Goal: Contribute content: Add original content to the website for others to see

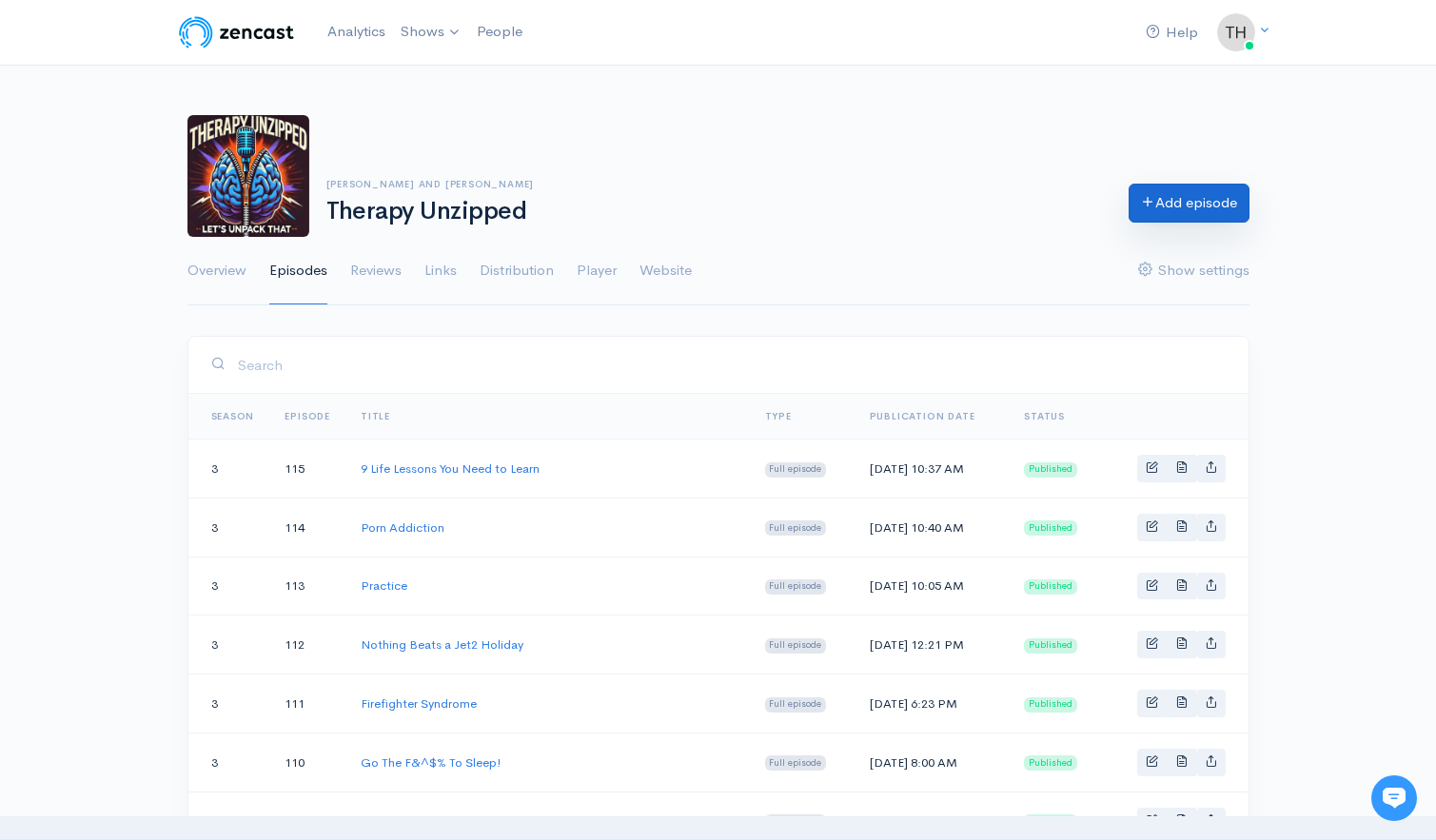
click at [1210, 202] on link "Add episode" at bounding box center [1189, 203] width 121 height 39
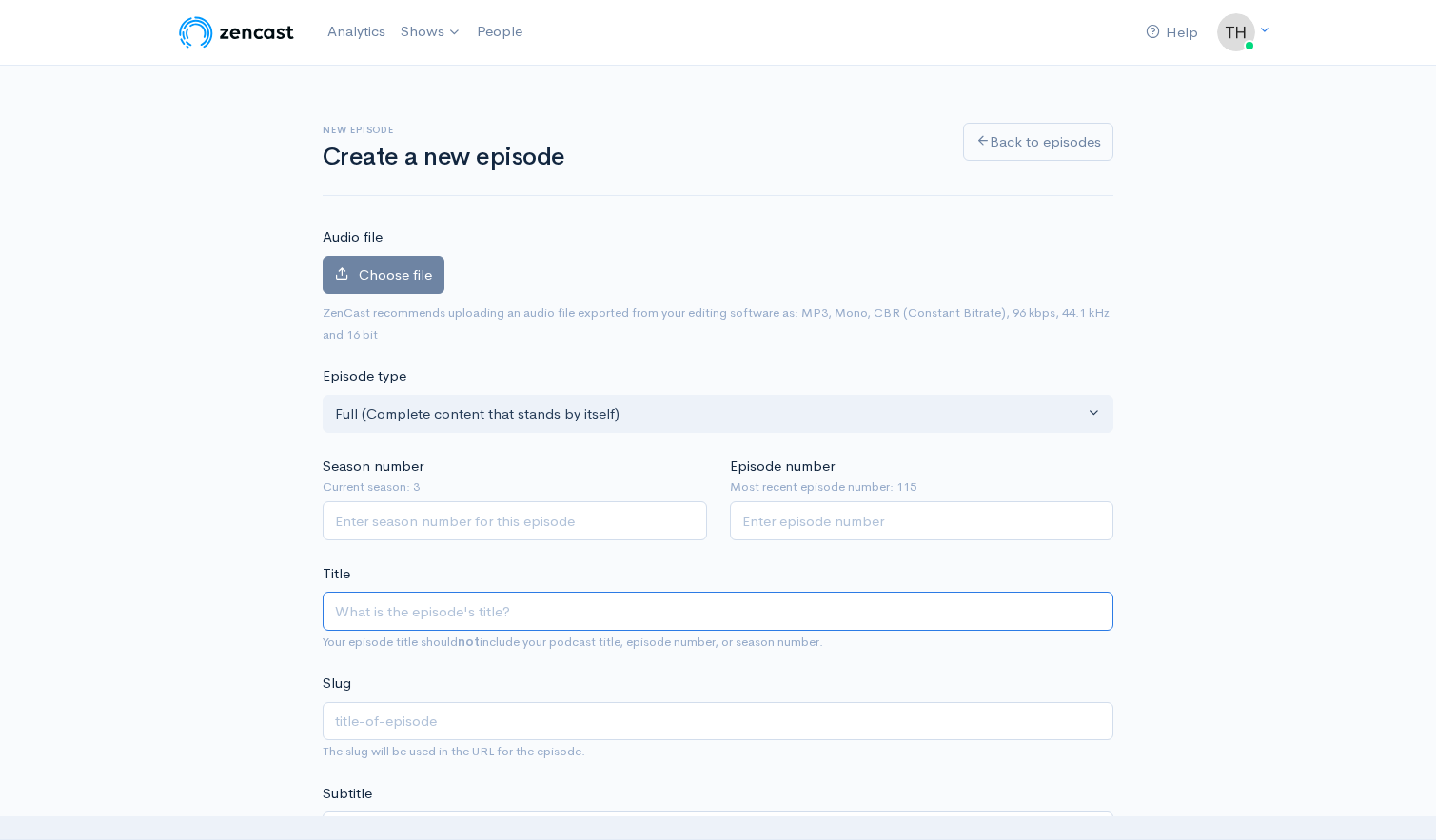
type input "Y"
type input "y"
type input "Your"
type input "your"
type input "Youre"
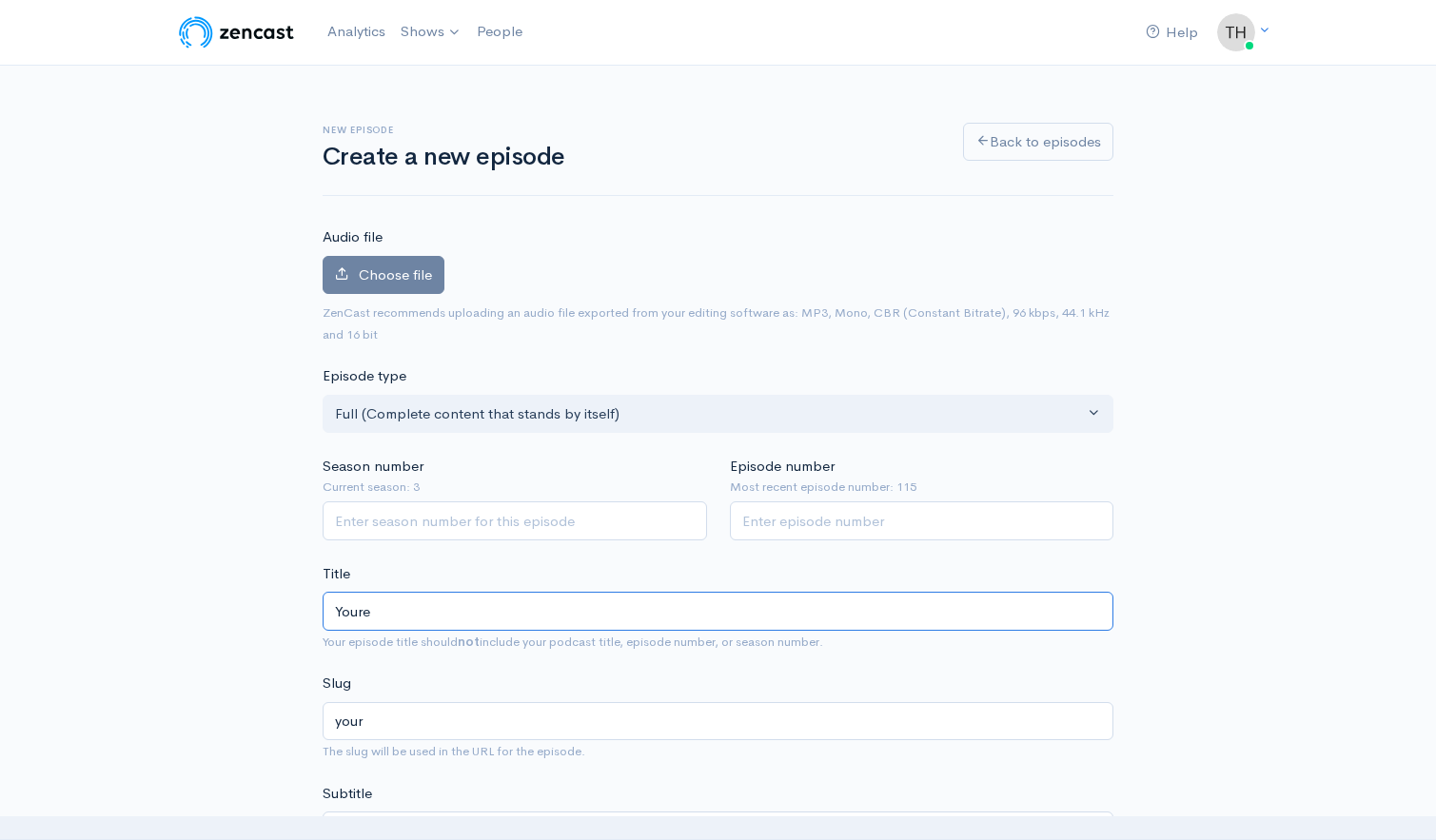
type input "youre"
type input "You're T"
type input "youre-t"
type input "You're Te"
type input "youre-te"
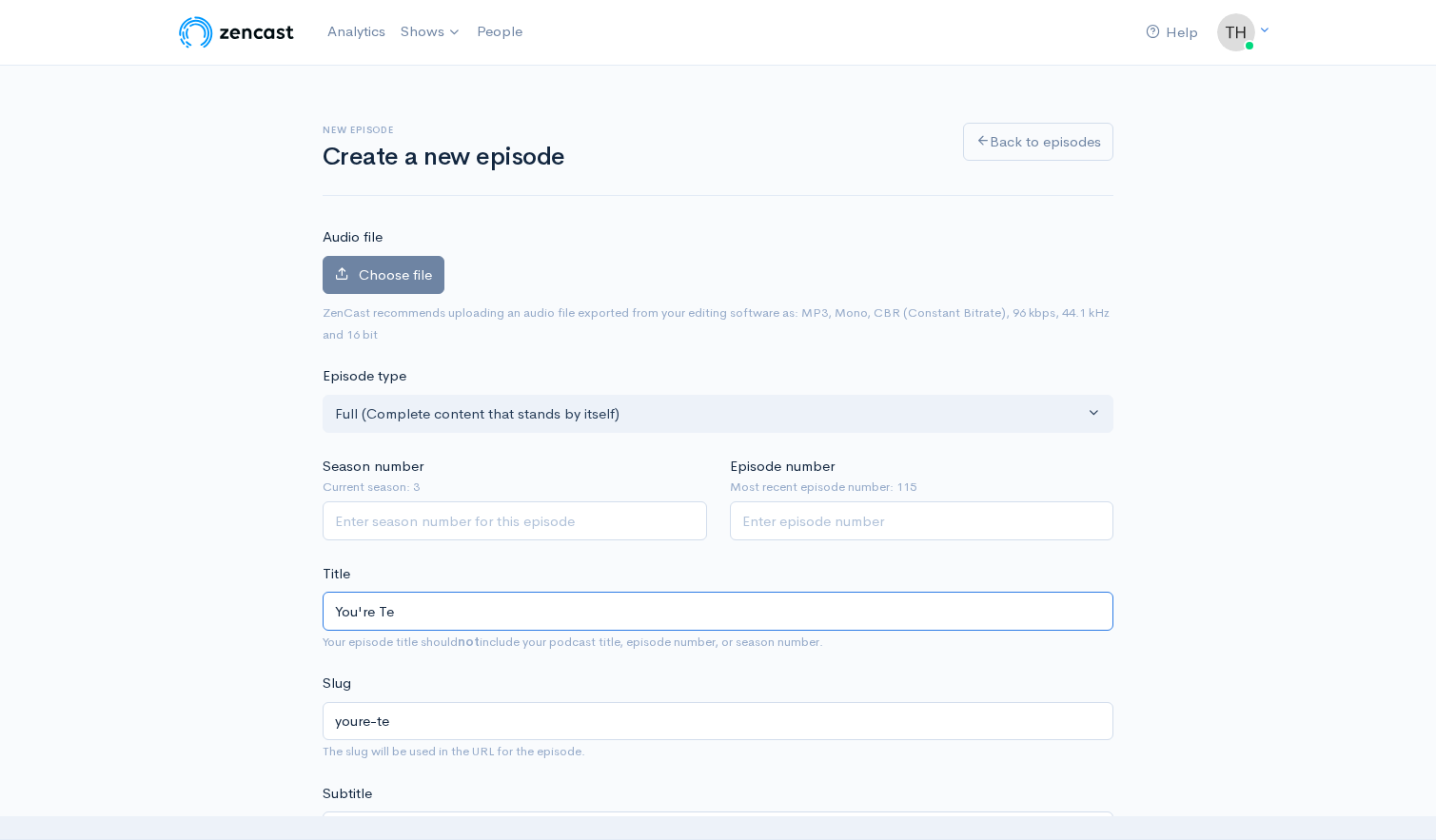
type input "You're Tes"
type input "youre-tes"
type input "You're Testi"
type input "youre-testi"
type input "You're Testing"
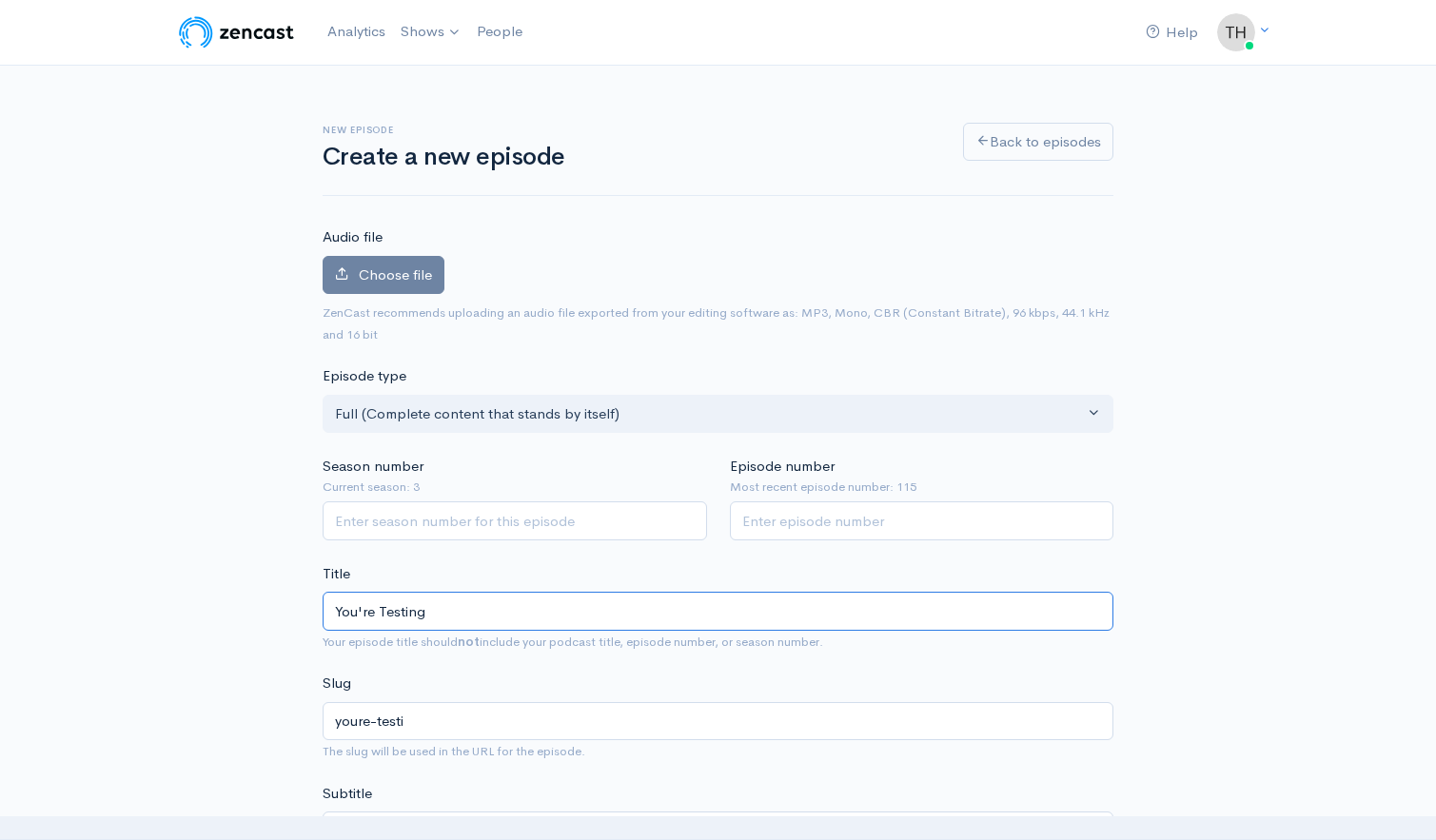
type input "youre-testing"
type input "You're Testing M"
type input "youre-testing-m"
type input "You're Testing My"
type input "youre-testing-my"
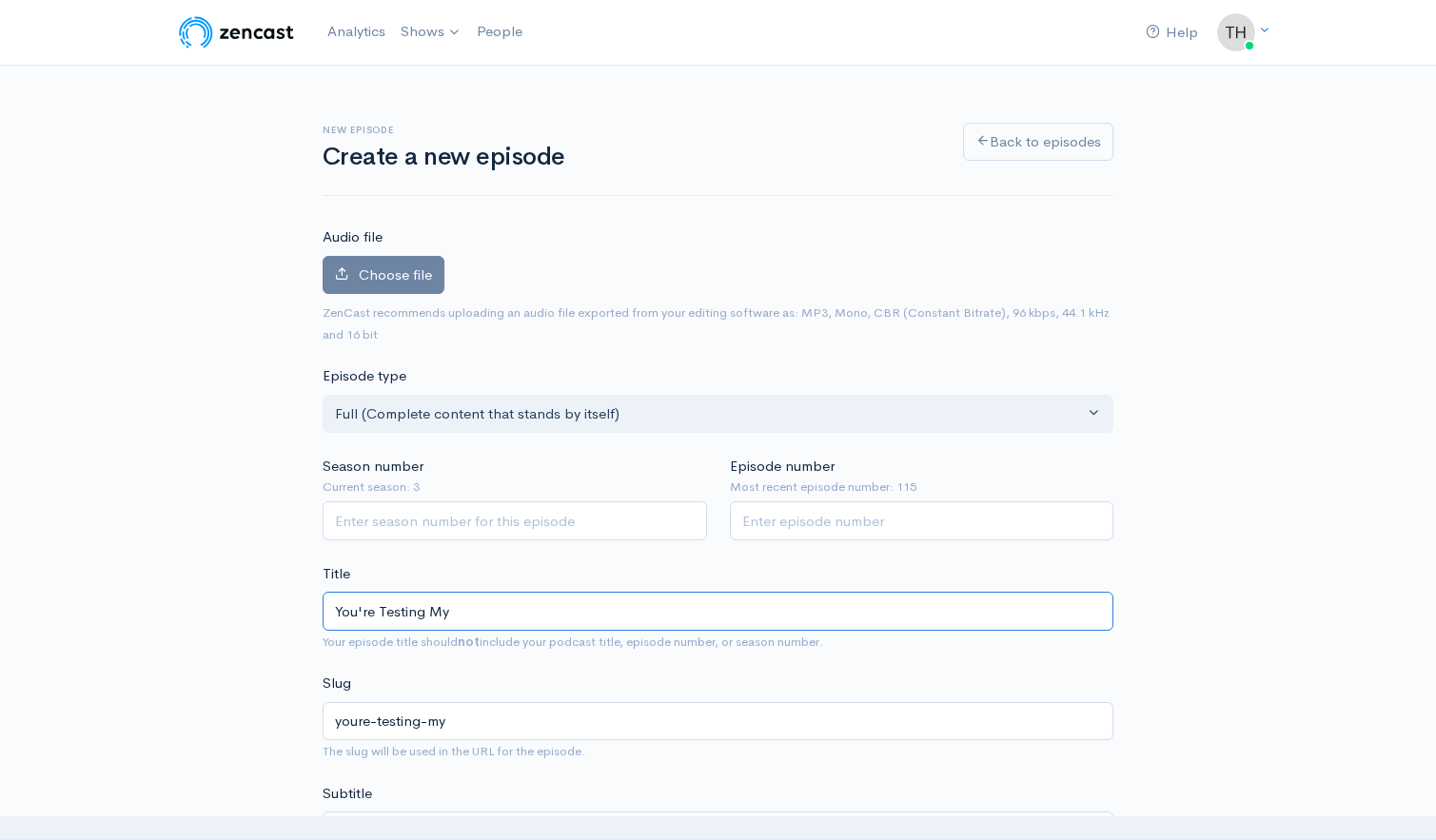
type input "You're Testing My B"
type input "youre-testing-my-b"
type input "You're Testing My Bound"
type input "youre-testing-my-bound"
type input "You're Testing My Boundaries"
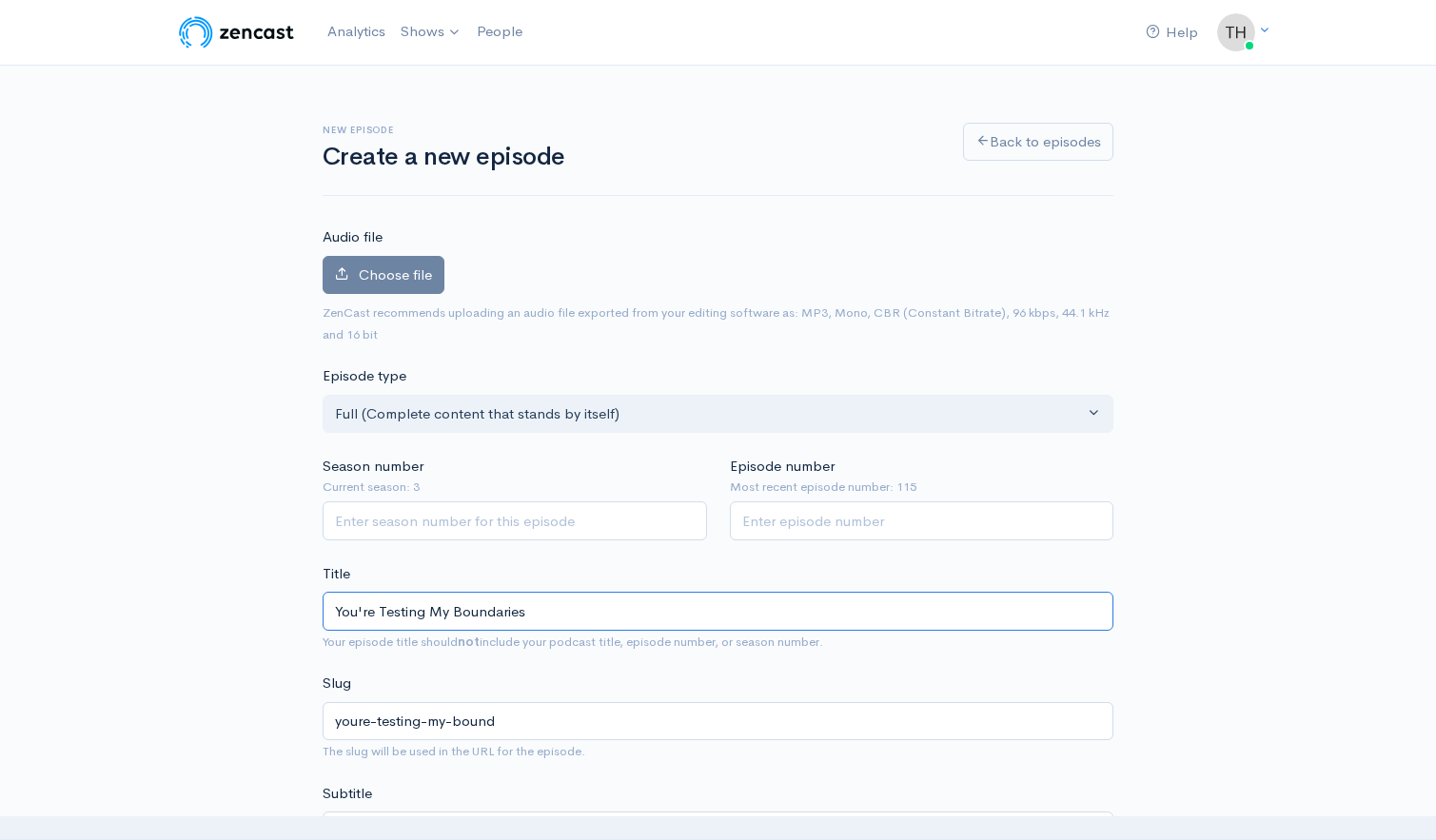
type input "youre-testing-my-boundaries"
type input "You're Testing My Boundaries"
click at [527, 526] on input "Season number" at bounding box center [514, 521] width 384 height 39
type input "3"
click at [804, 527] on input "Episode number" at bounding box center [921, 521] width 384 height 39
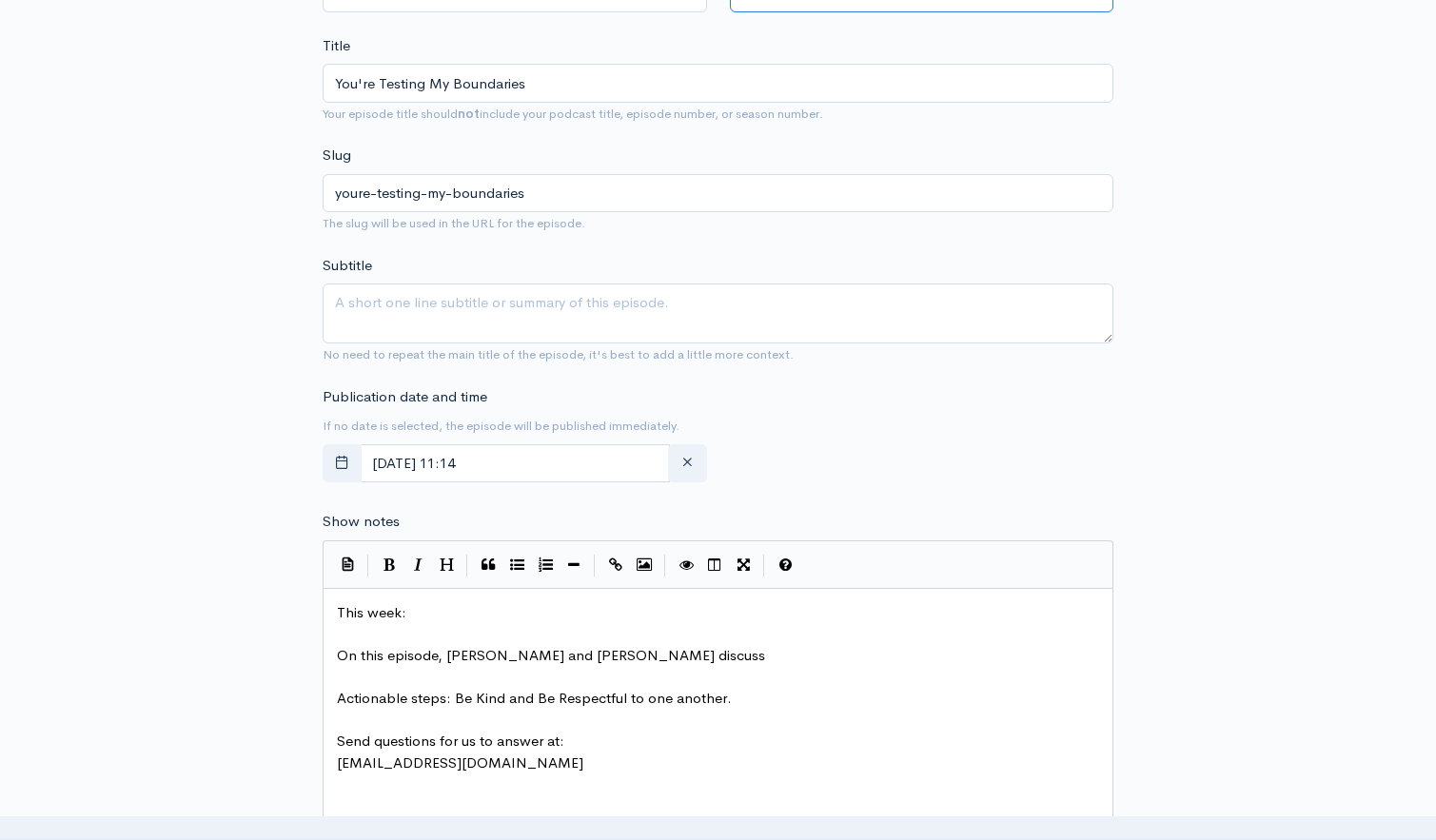
scroll to position [765, 0]
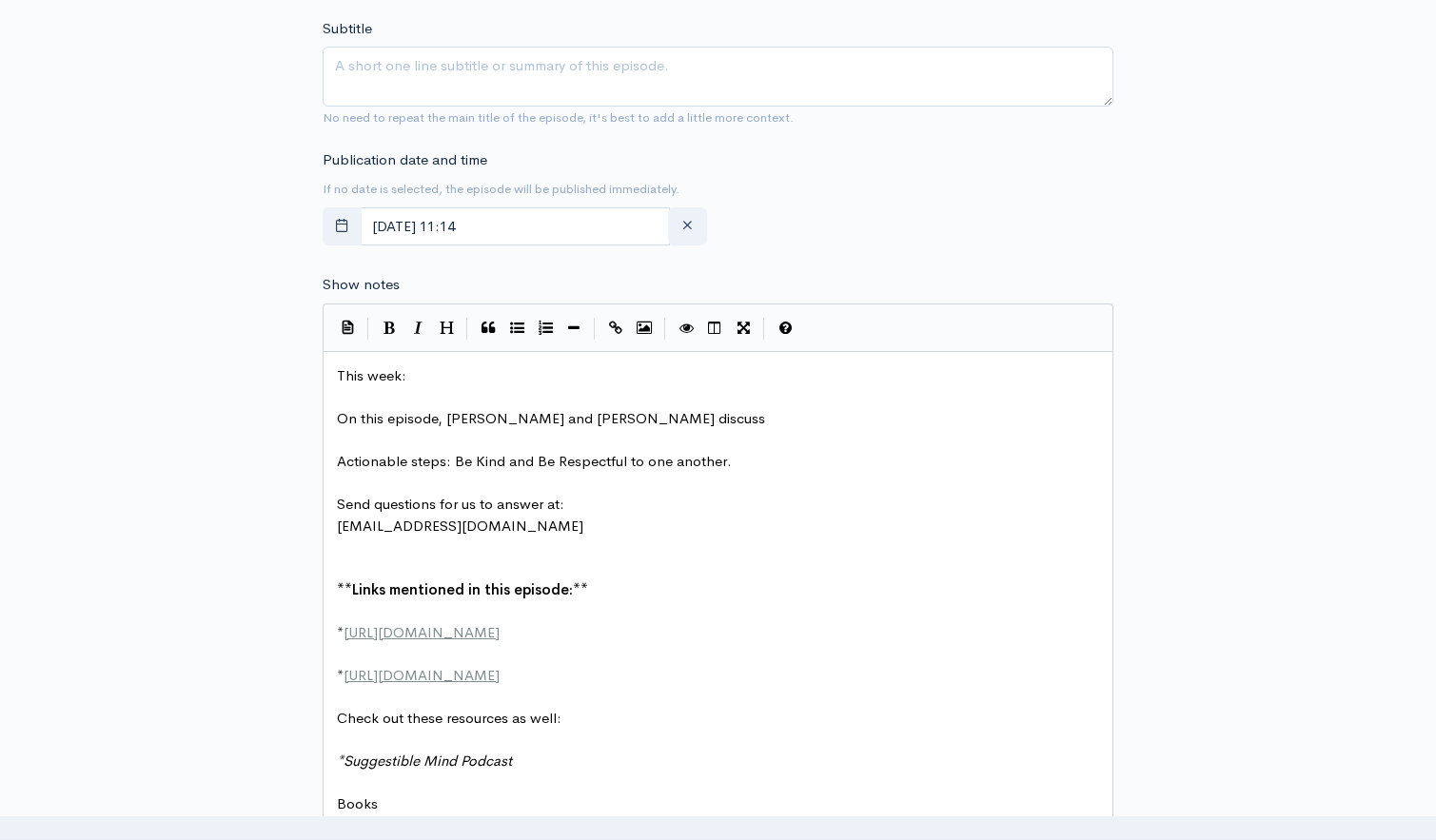
type input "116"
click at [426, 375] on pre "This week:" at bounding box center [718, 376] width 770 height 22
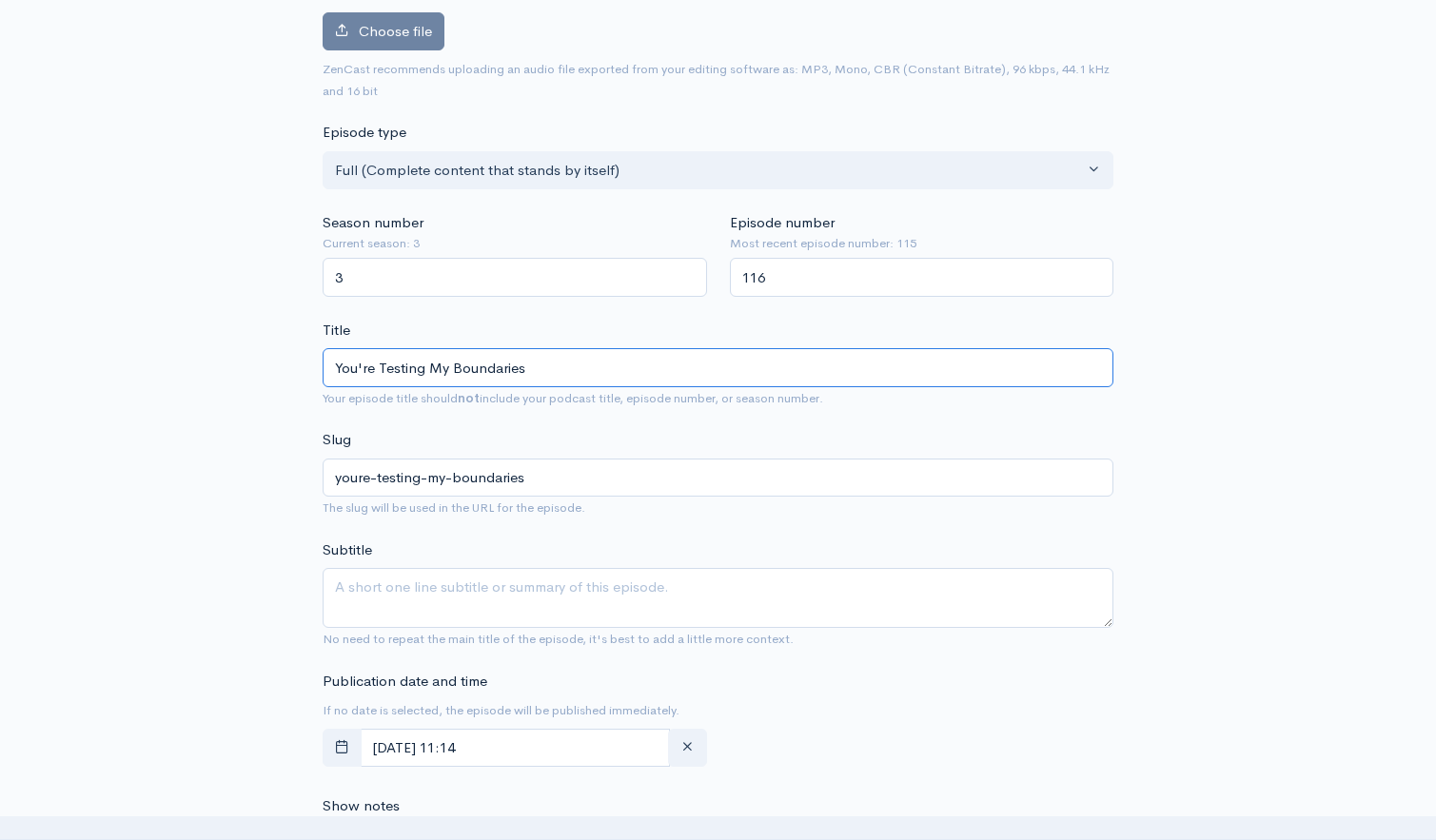
scroll to position [239, 0]
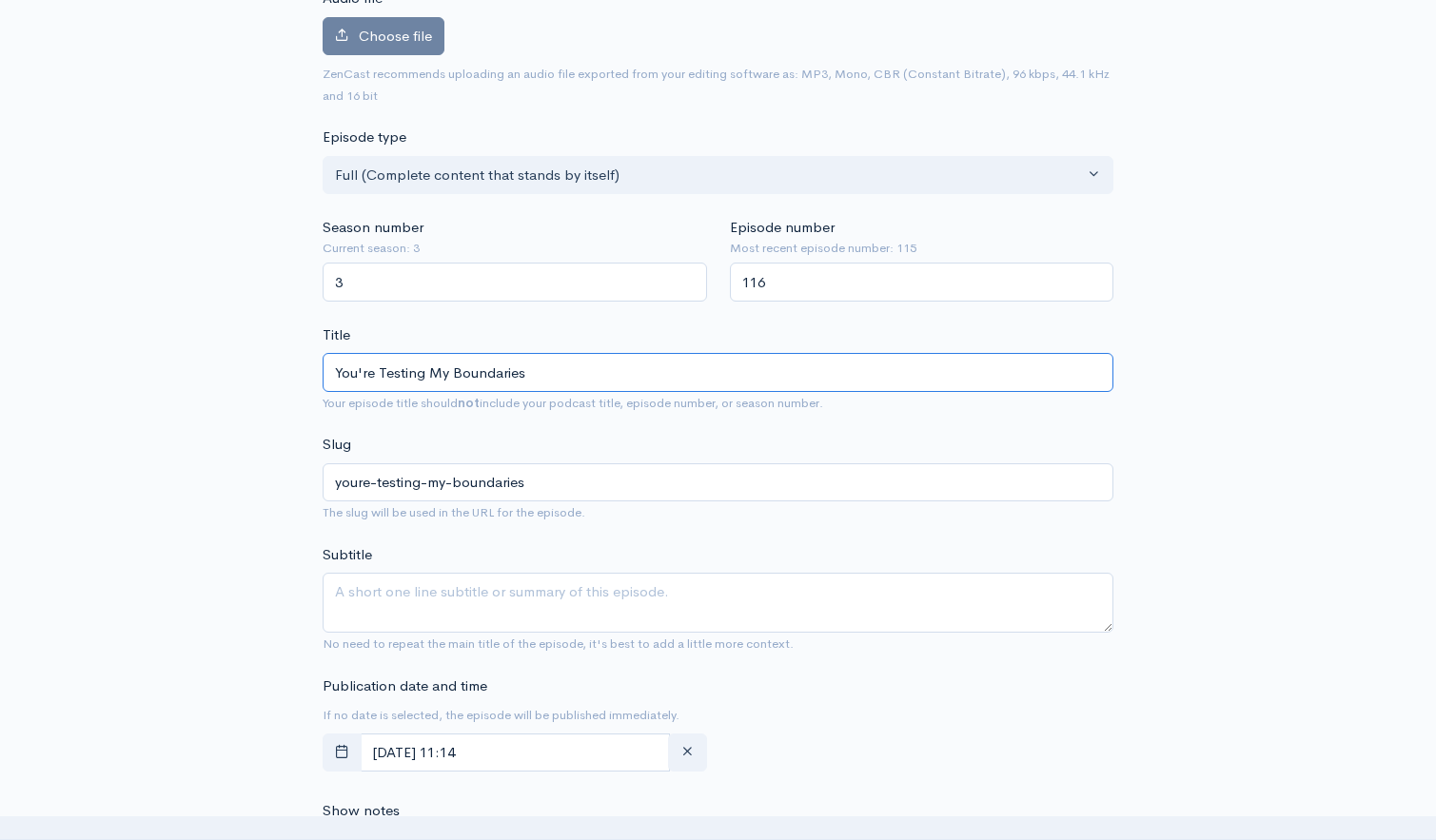
drag, startPoint x: 545, startPoint y: 366, endPoint x: 333, endPoint y: 369, distance: 212.0
click at [328, 369] on input "You're Testing My Boundaries" at bounding box center [717, 372] width 790 height 39
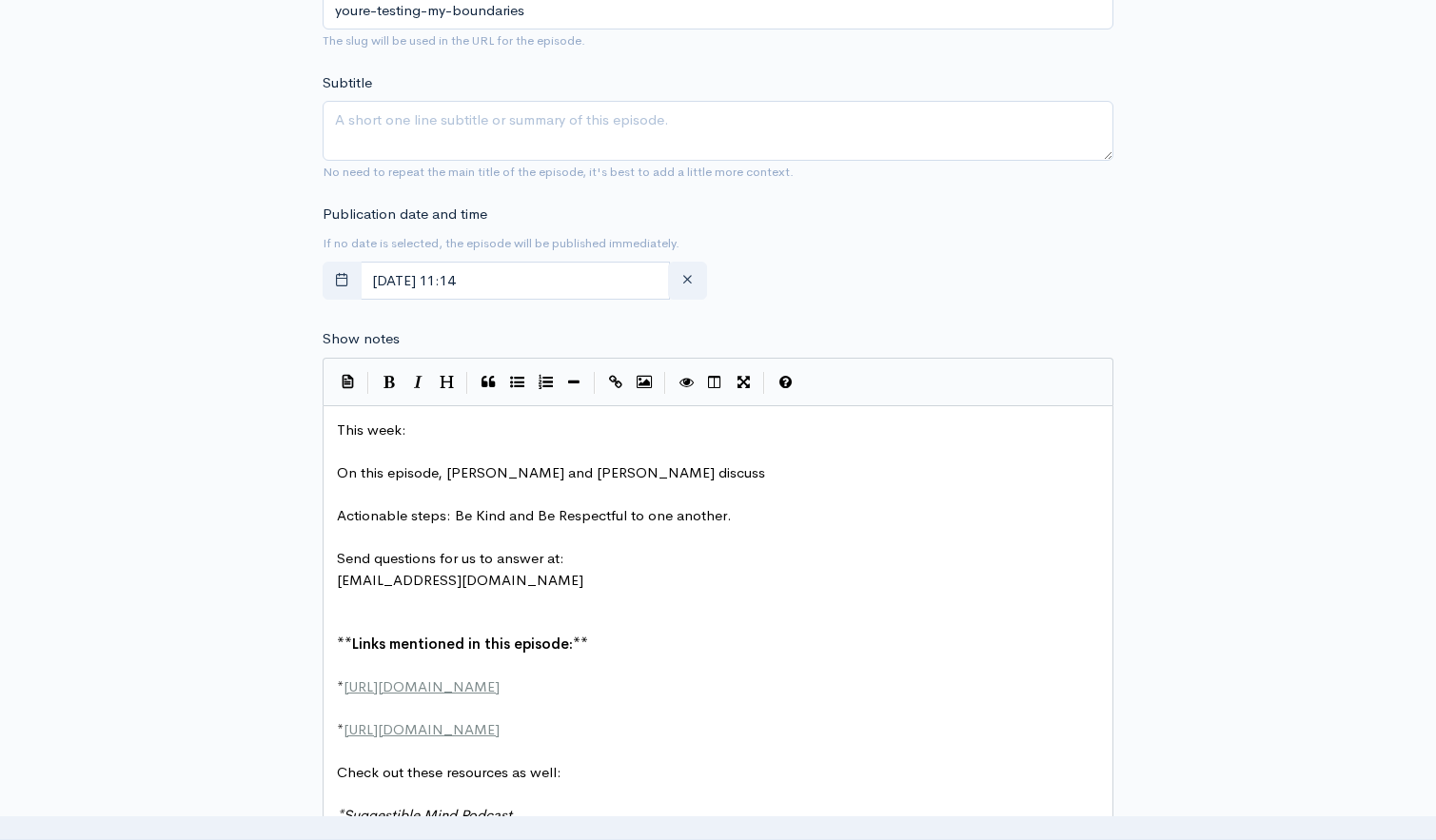
scroll to position [809, 0]
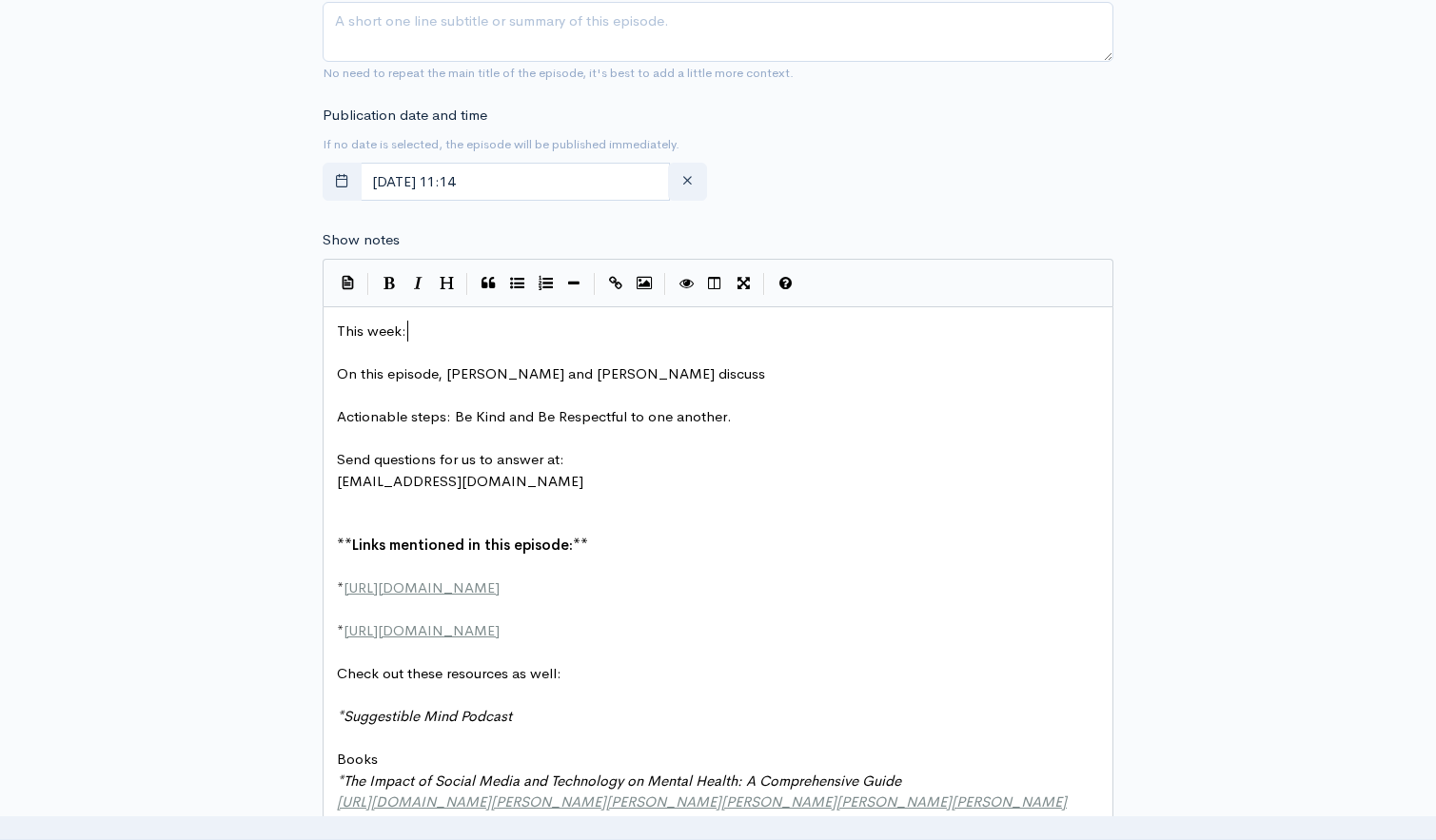
click at [414, 320] on pre "This week:" at bounding box center [718, 331] width 770 height 22
type textarea "​"
paste textarea
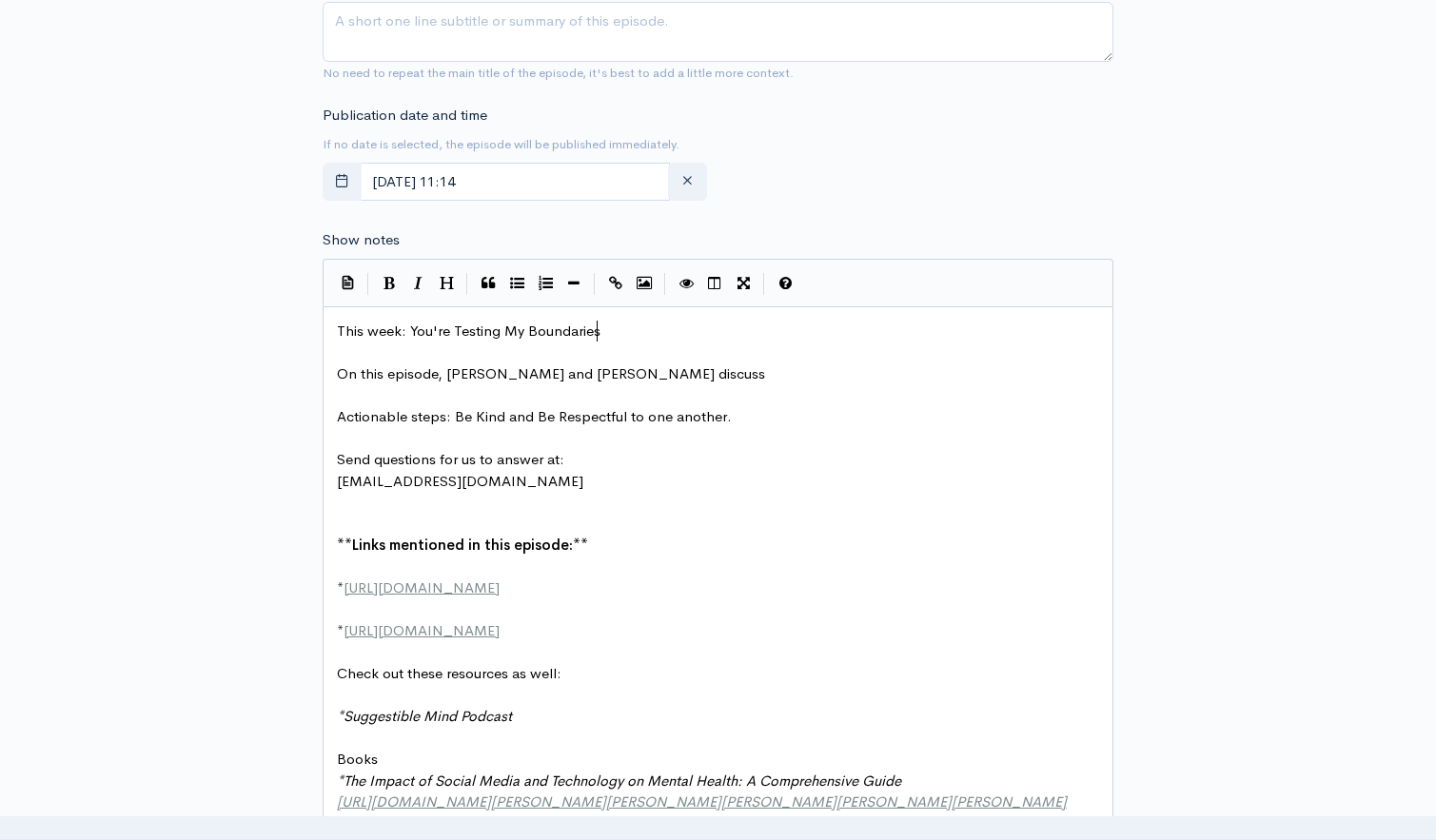
click at [595, 371] on pre "On this episode, Tom and Brett discuss" at bounding box center [718, 374] width 770 height 22
type textarea "wht"
type textarea "y"
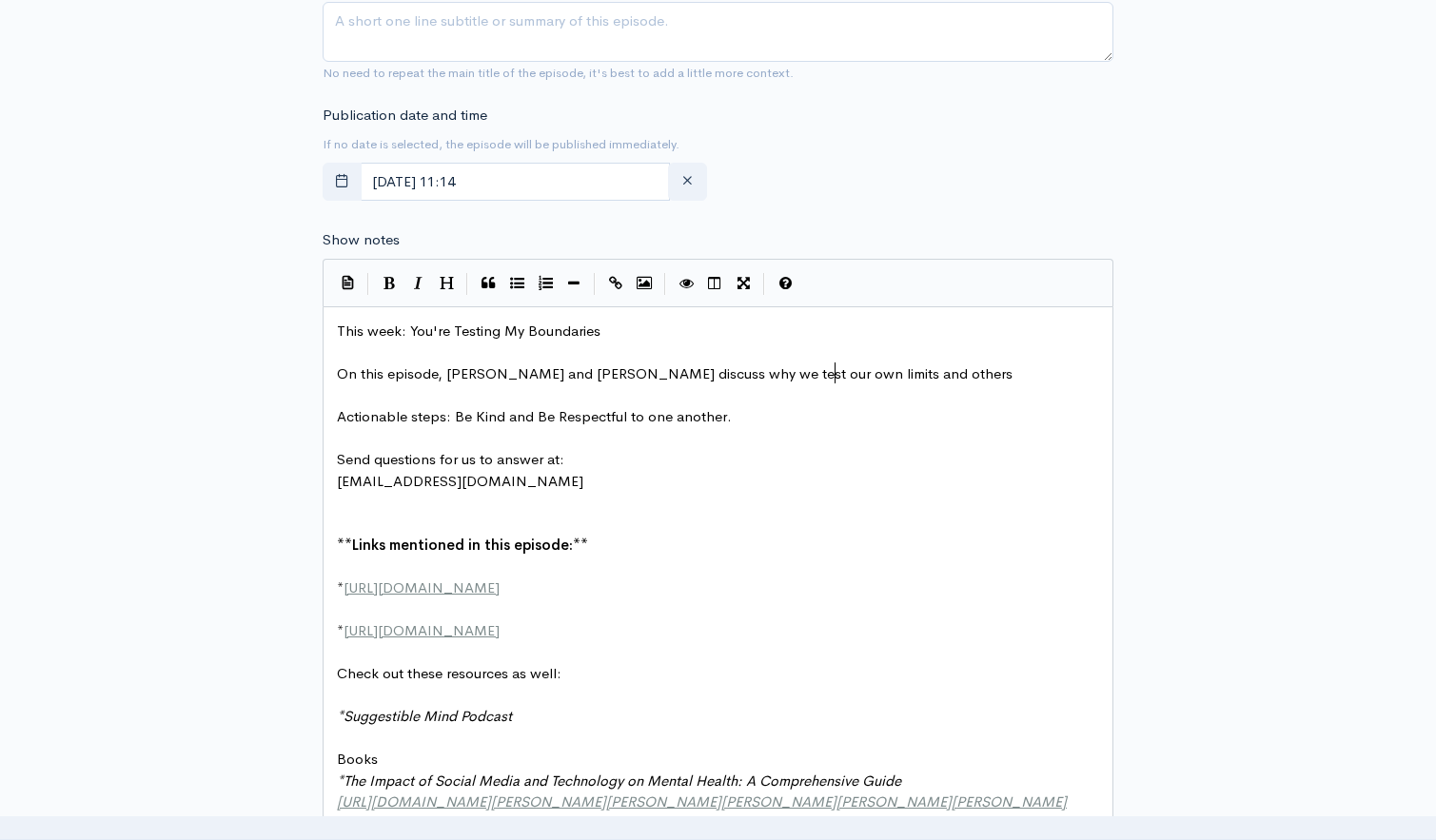
scroll to position [11, 214]
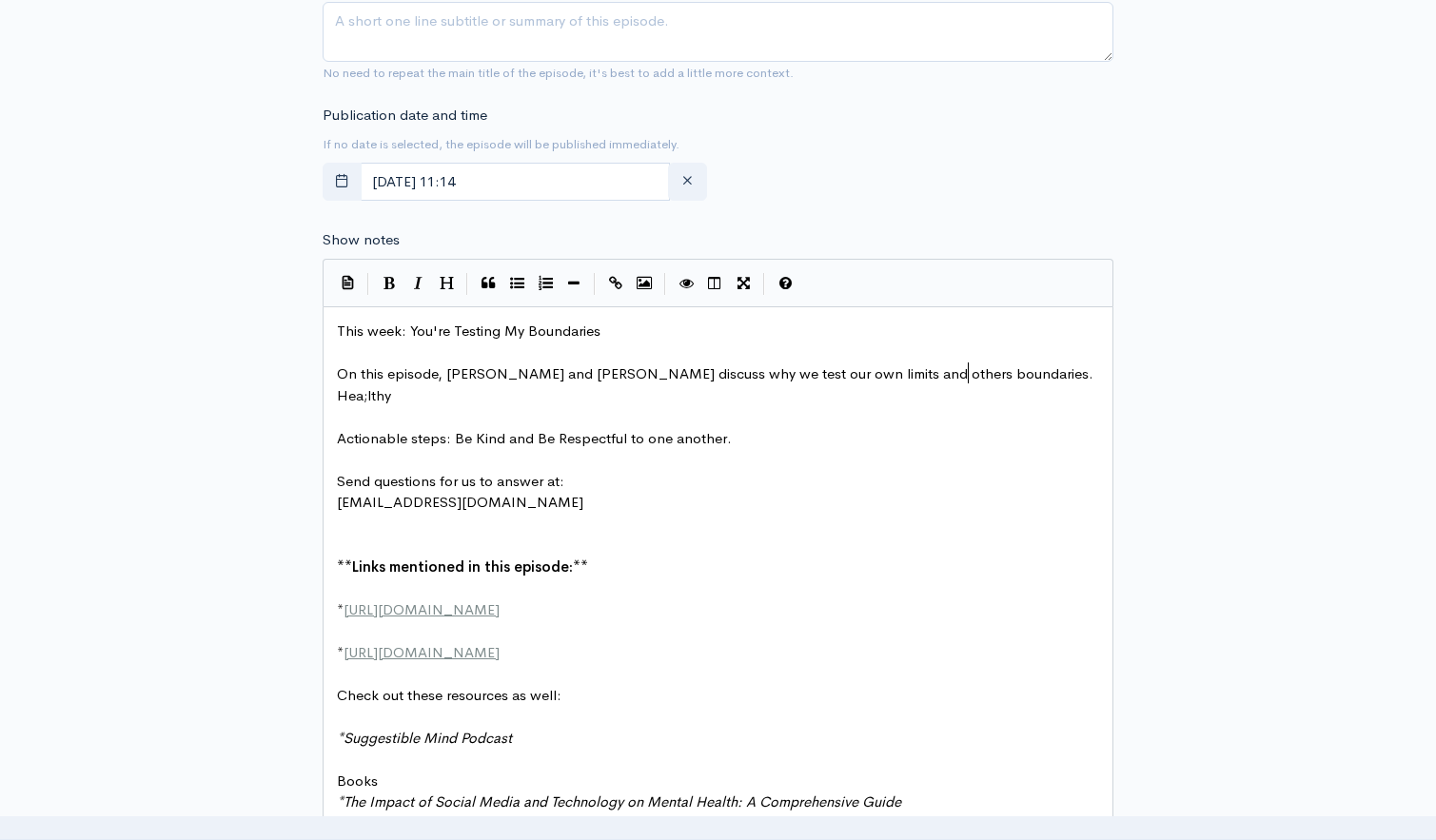
type textarea "we test our own limits and others boundaries. Hea;lthy"
type textarea "lthy abd"
type textarea "nd unj"
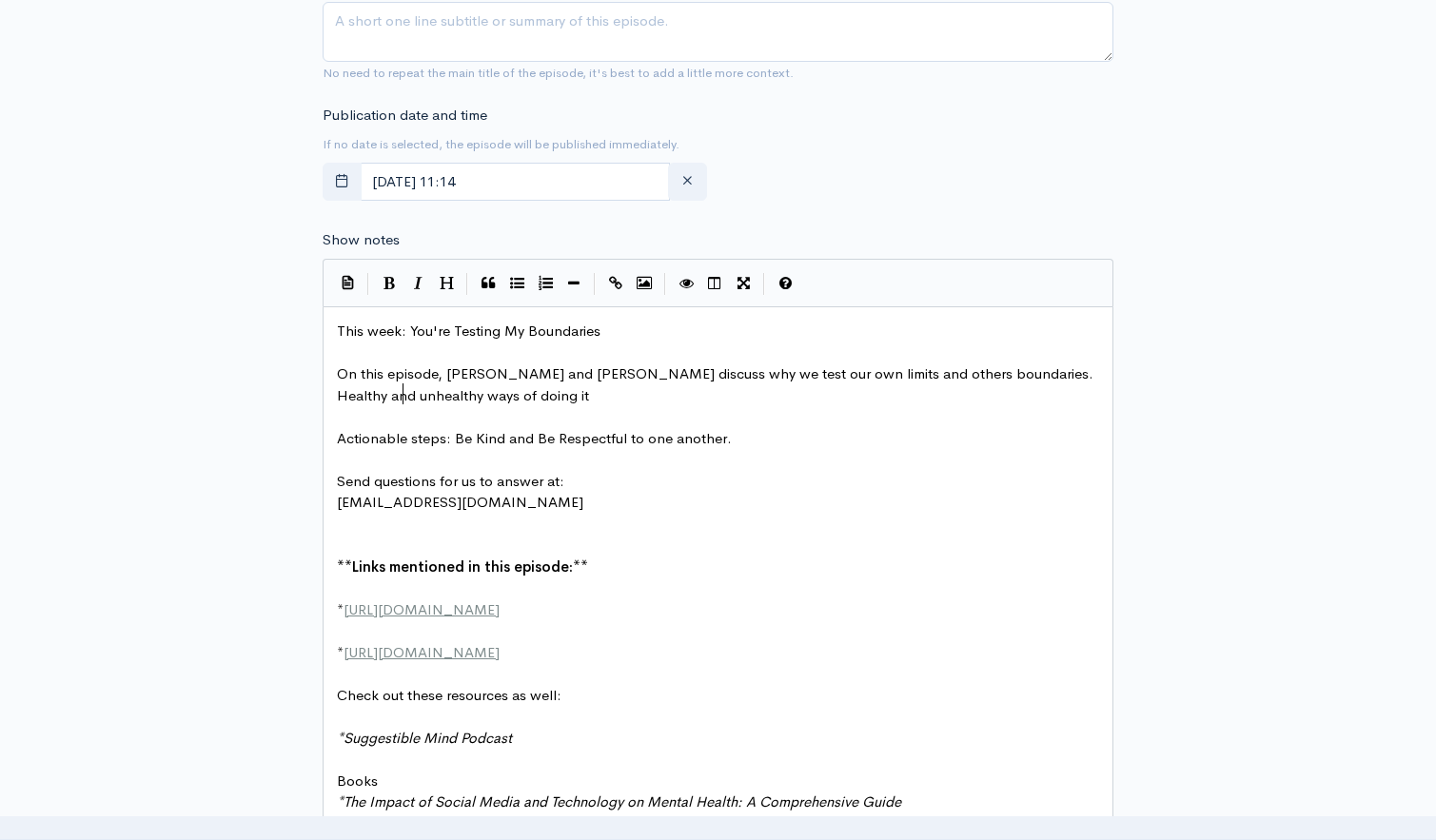
scroll to position [11, 159]
type textarea "healthy ways of doing it."
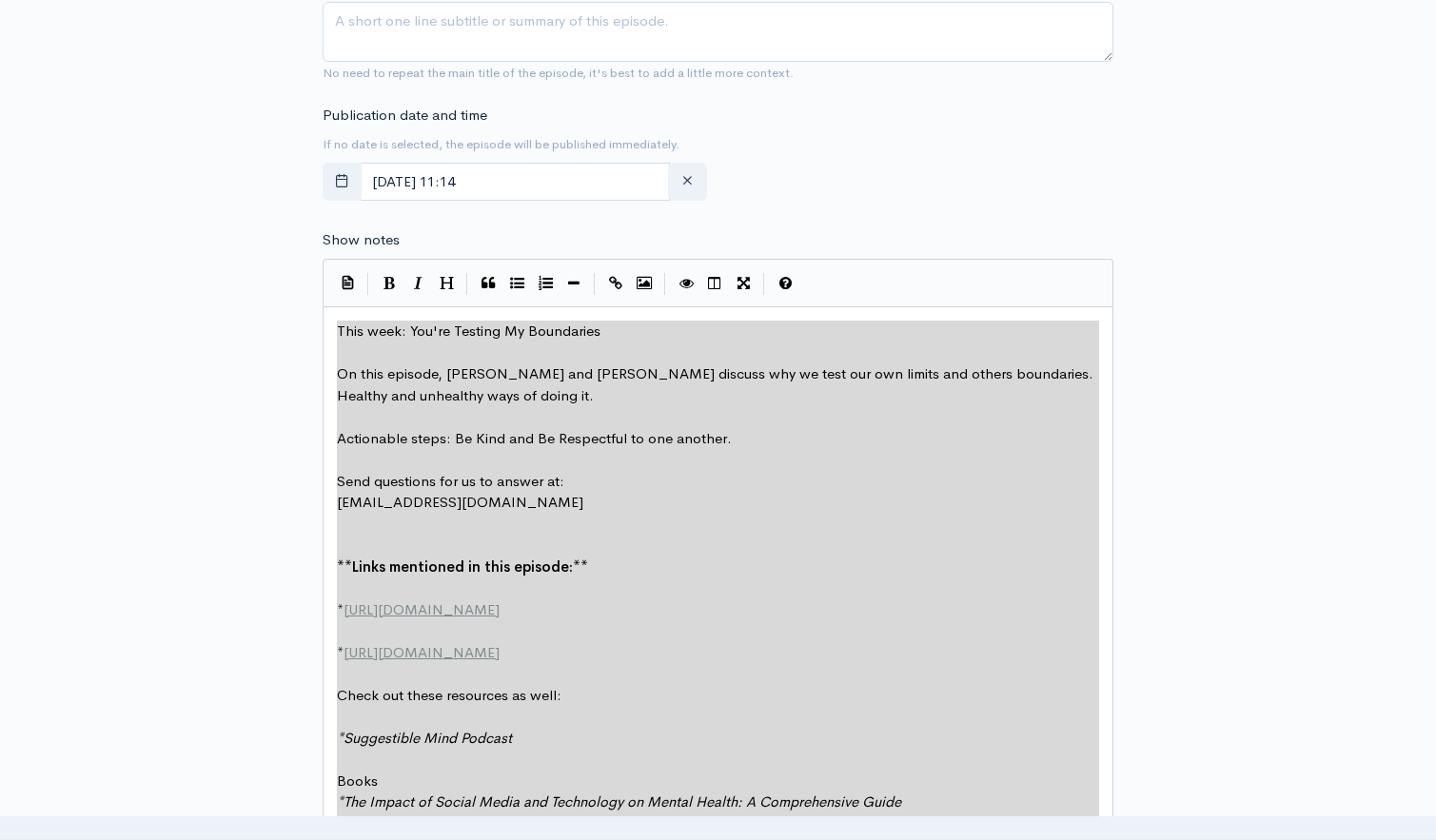
type textarea "This week: You're Testing My Boundaries On this episode, Tom and Brett discuss …"
click at [1075, 182] on div "Publication date and time If no date is selected, the episode will be published…" at bounding box center [717, 157] width 813 height 105
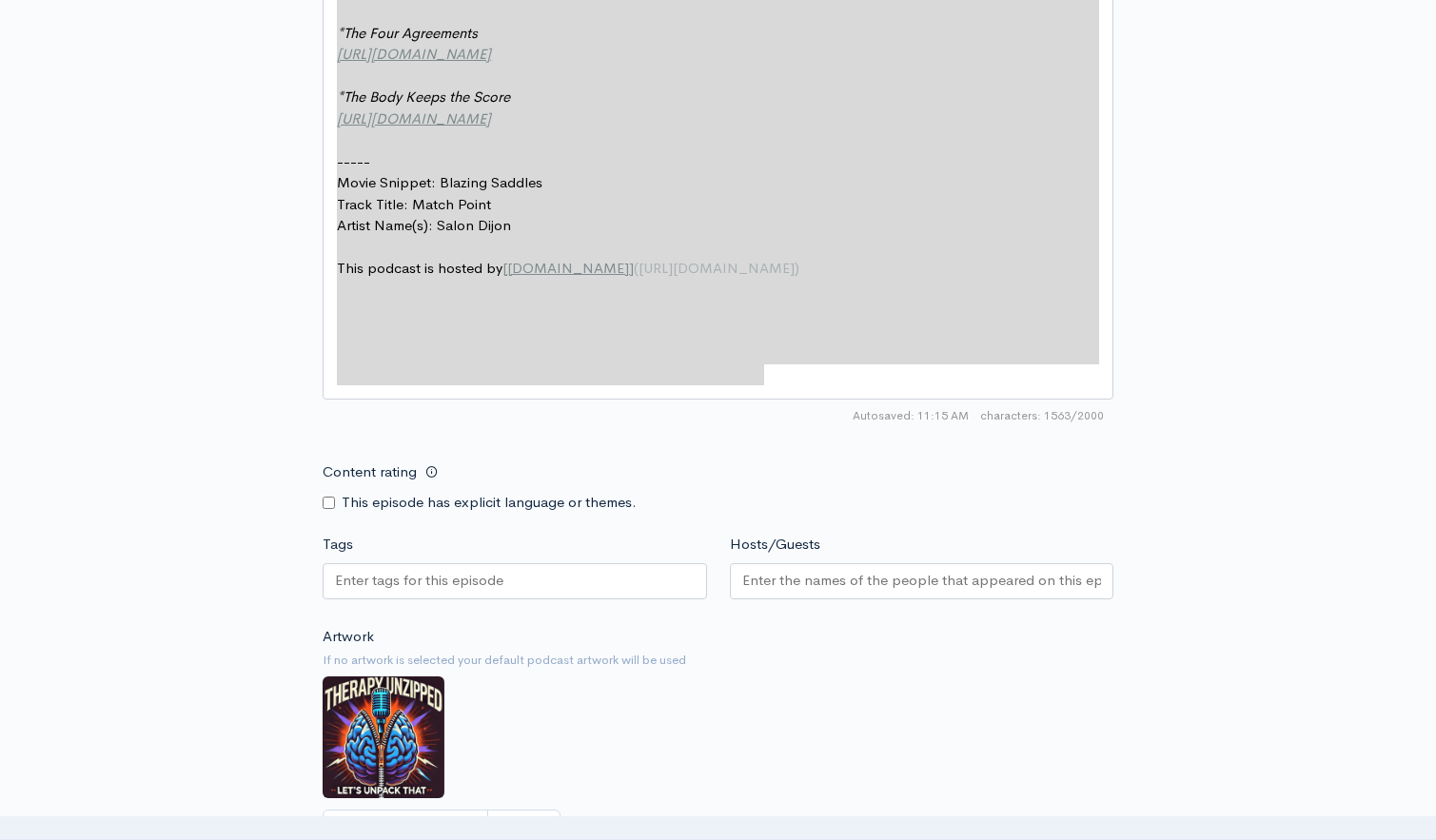
scroll to position [1769, 0]
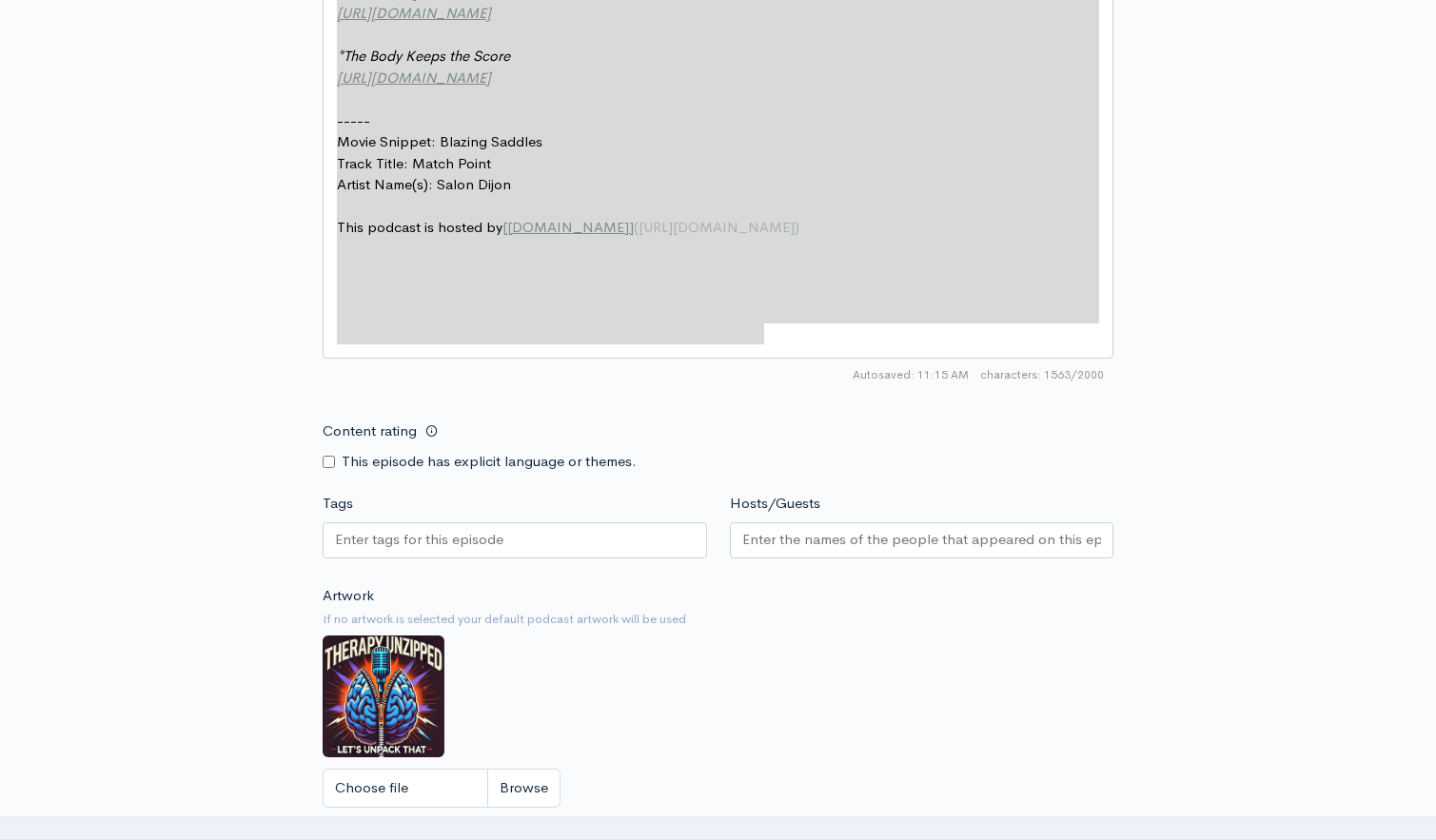
click at [587, 530] on div at bounding box center [514, 541] width 384 height 37
type input "boundaries"
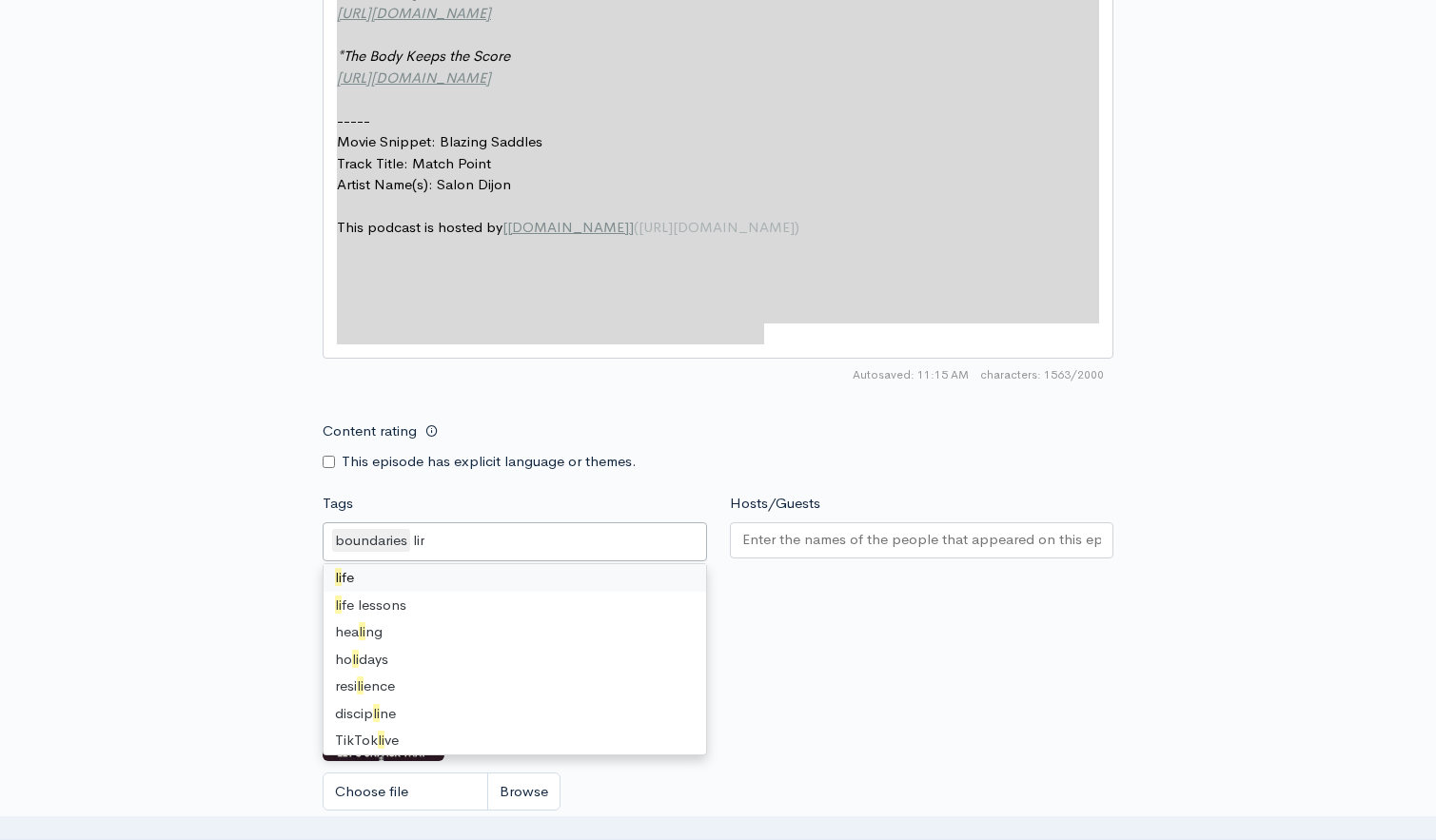
scroll to position [0, 0]
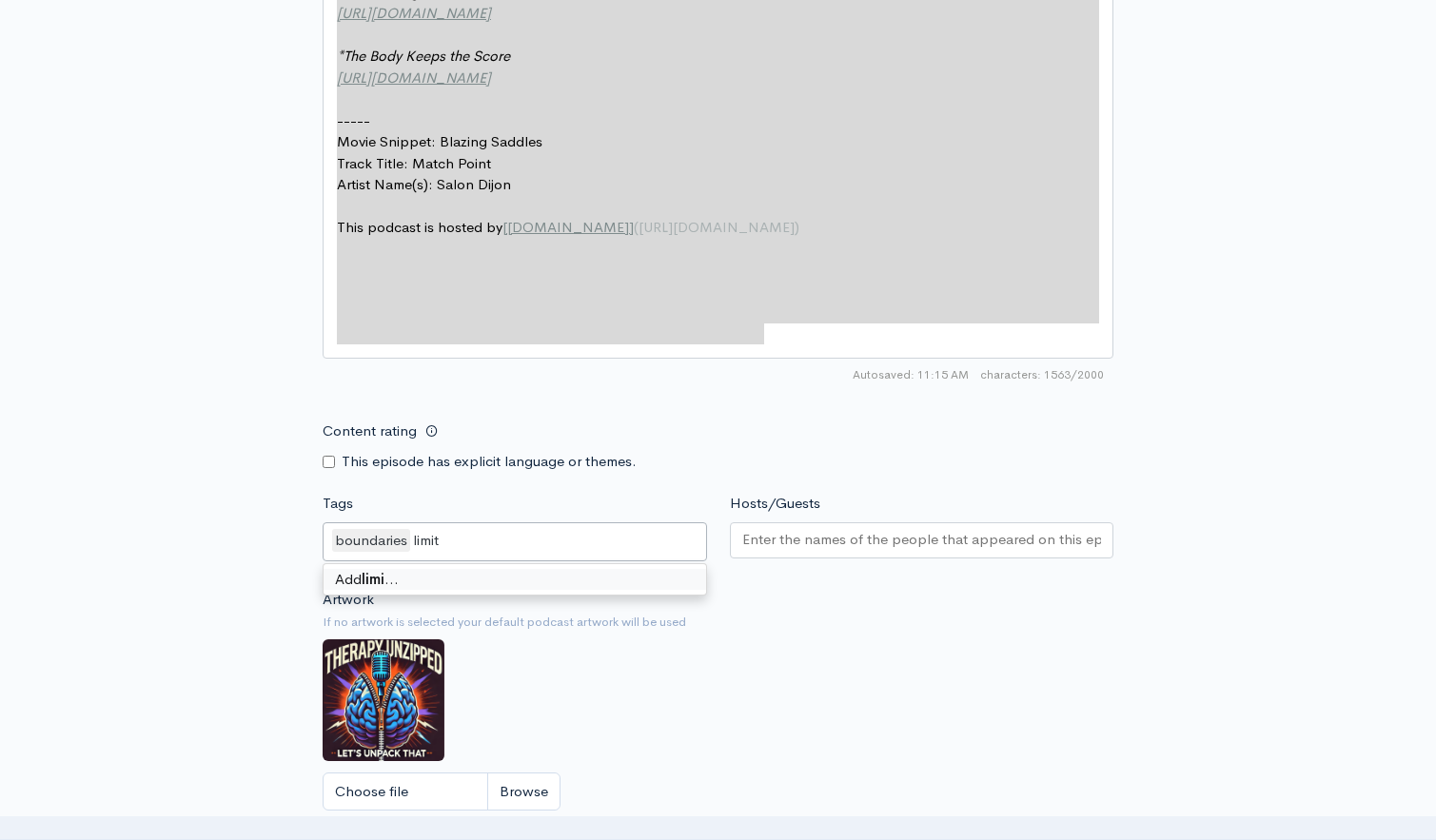
type input "limits"
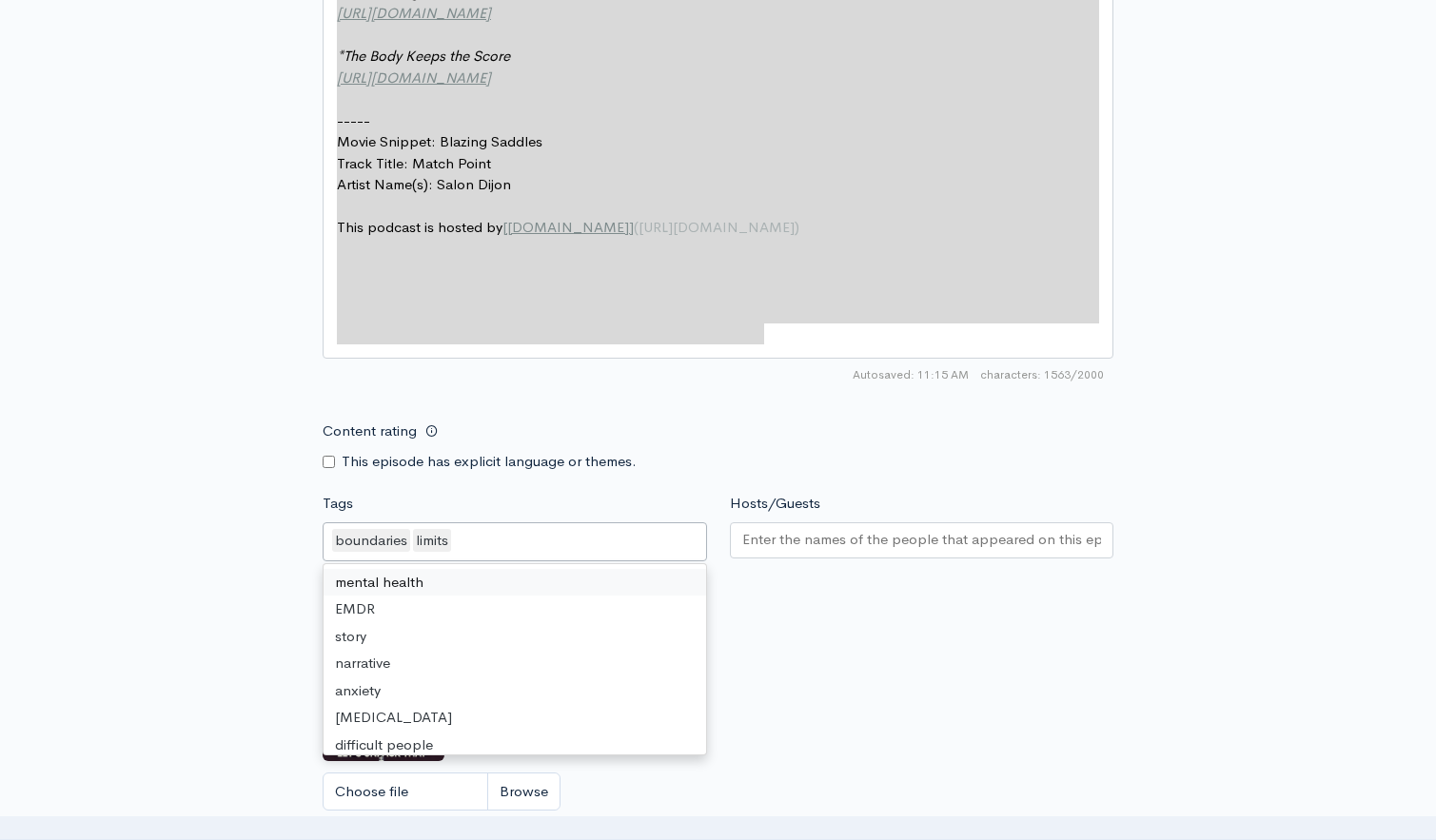
click at [828, 534] on input "Hosts/Guests" at bounding box center [922, 540] width 360 height 22
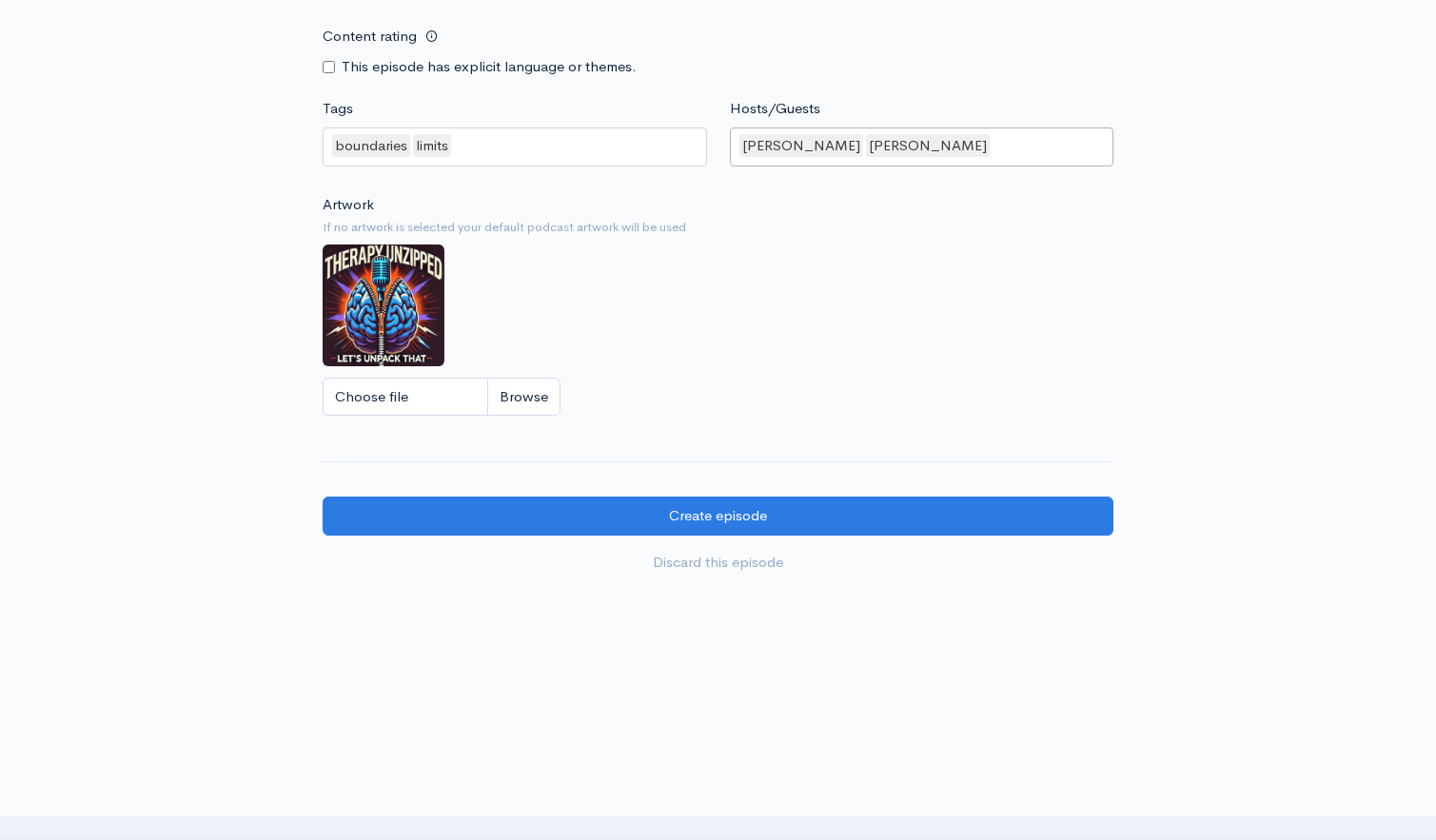
scroll to position [2162, 0]
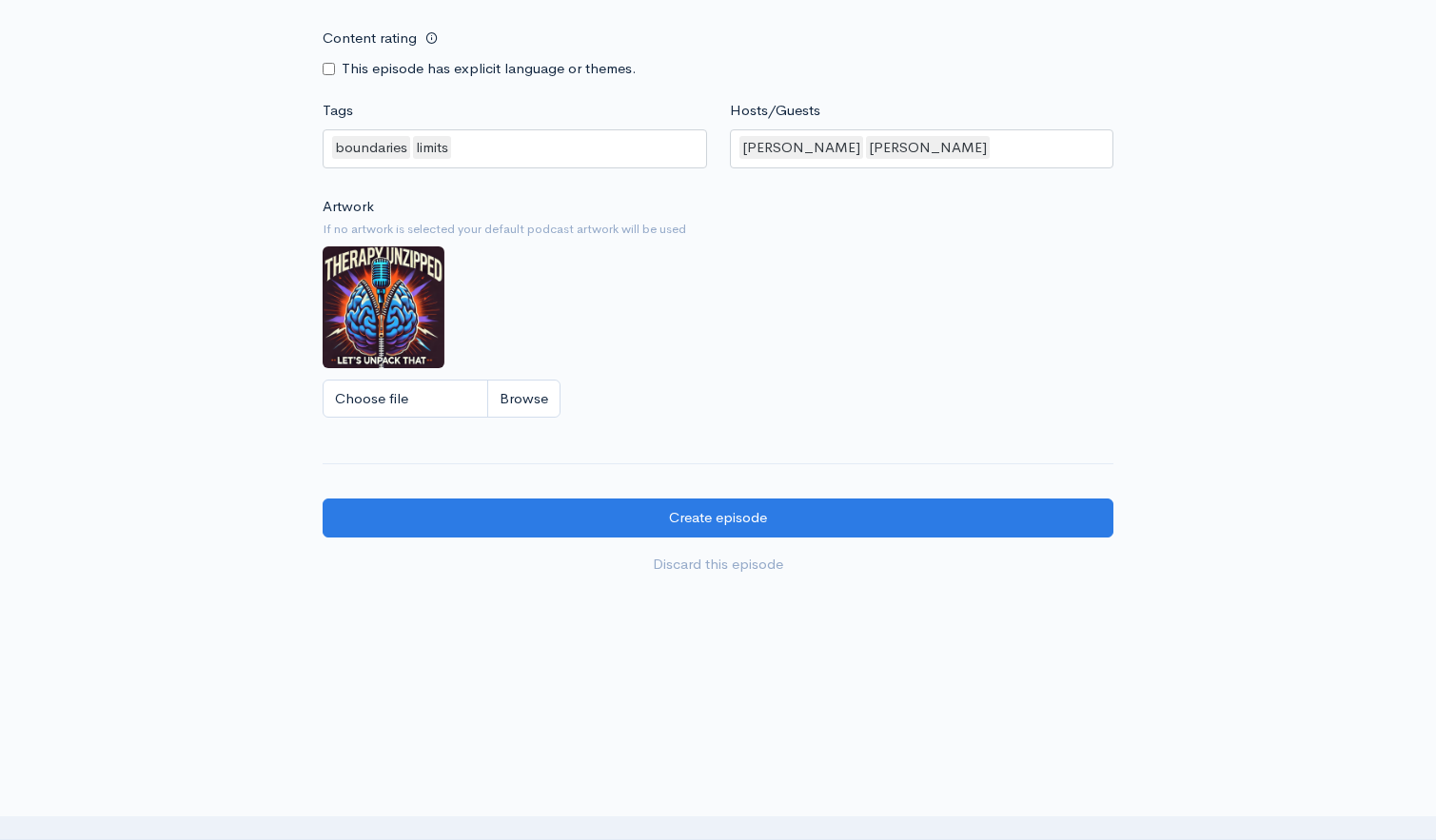
click at [328, 63] on input "Content rating" at bounding box center [328, 68] width 13 height 13
checkbox input "true"
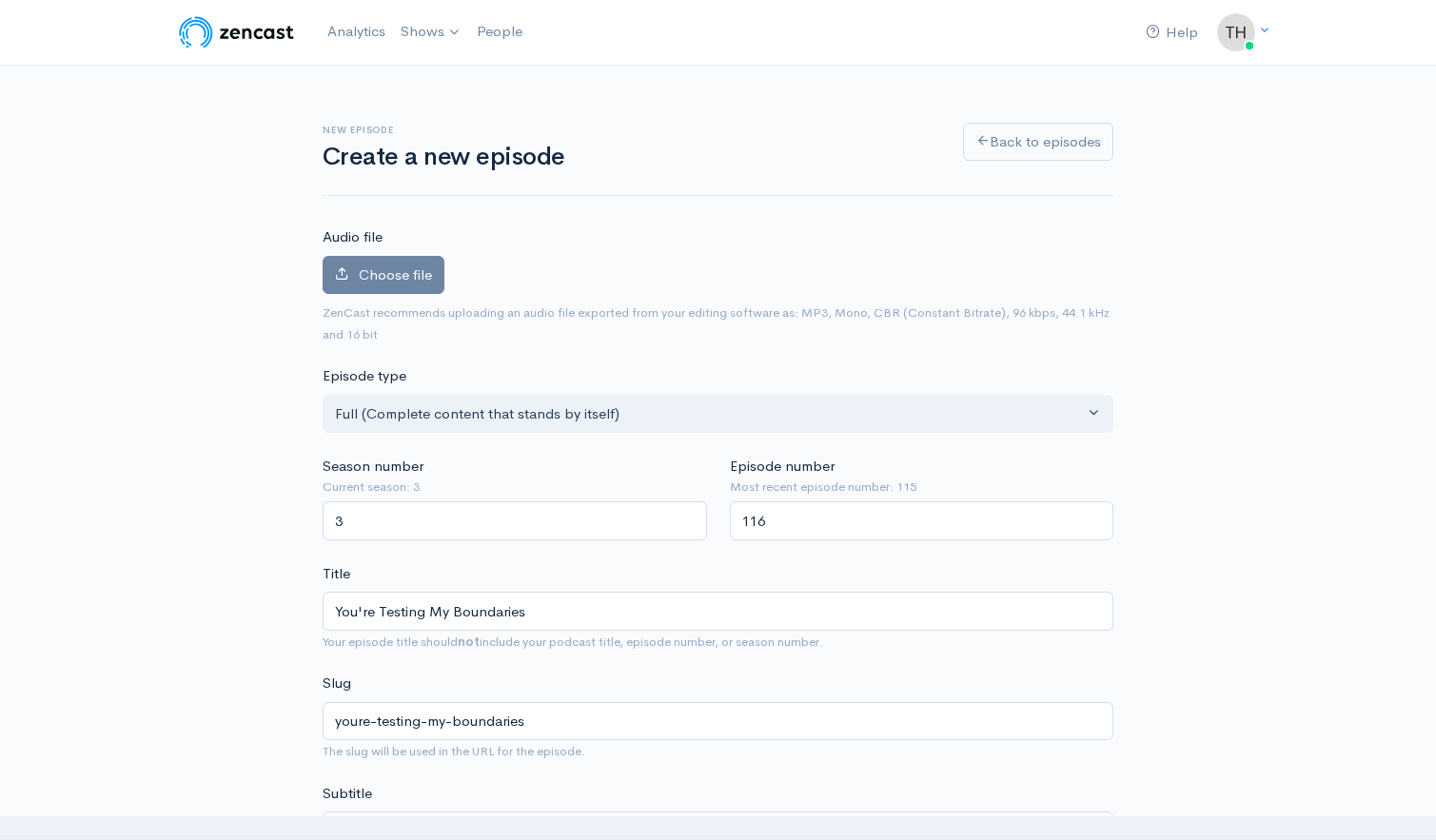
scroll to position [0, 0]
click at [631, 468] on div "Season number Current season: 3 3" at bounding box center [514, 497] width 407 height 85
click at [411, 283] on label "Choose file" at bounding box center [383, 275] width 122 height 39
click at [0, 0] on input "Choose file" at bounding box center [0, 0] width 0 height 0
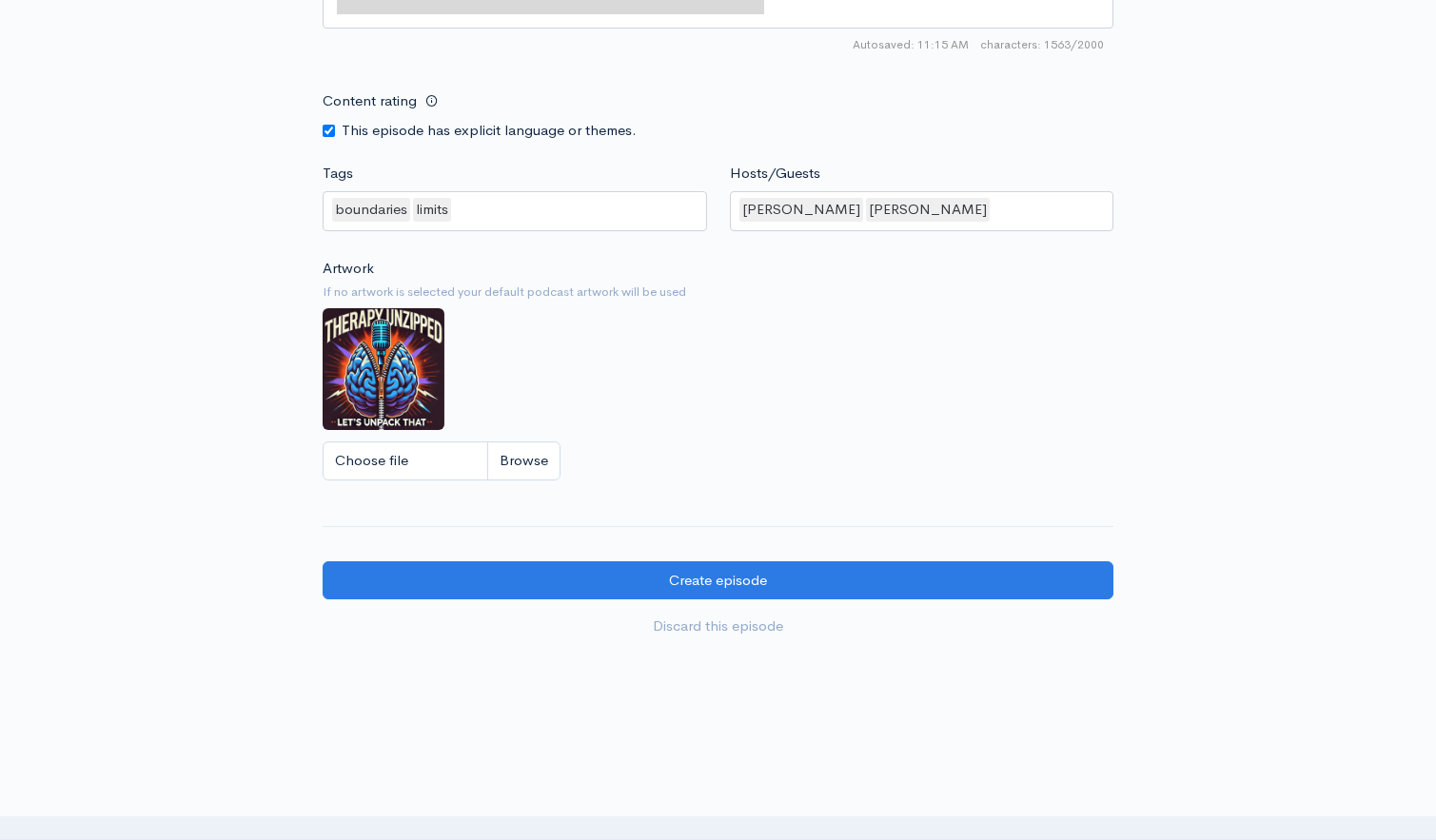
scroll to position [2207, 0]
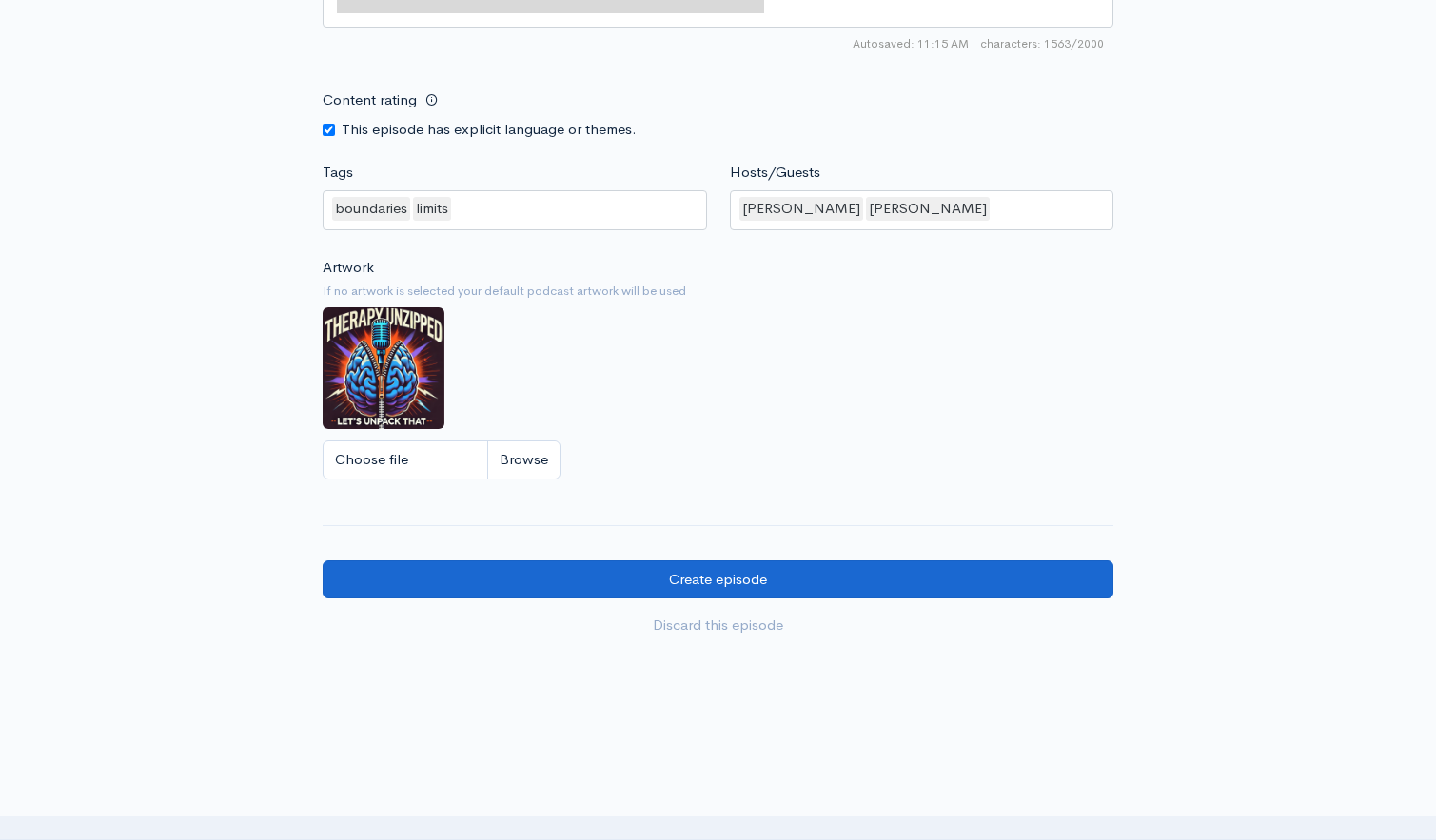
click at [965, 560] on input "Create episode" at bounding box center [717, 579] width 790 height 39
